Goal: Transaction & Acquisition: Book appointment/travel/reservation

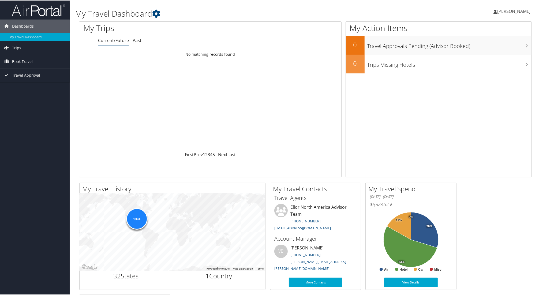
click at [28, 62] on span "Book Travel" at bounding box center [22, 60] width 21 height 13
click at [22, 87] on link "Book/Manage Online Trips" at bounding box center [35, 88] width 70 height 8
